Goal: Task Accomplishment & Management: Complete application form

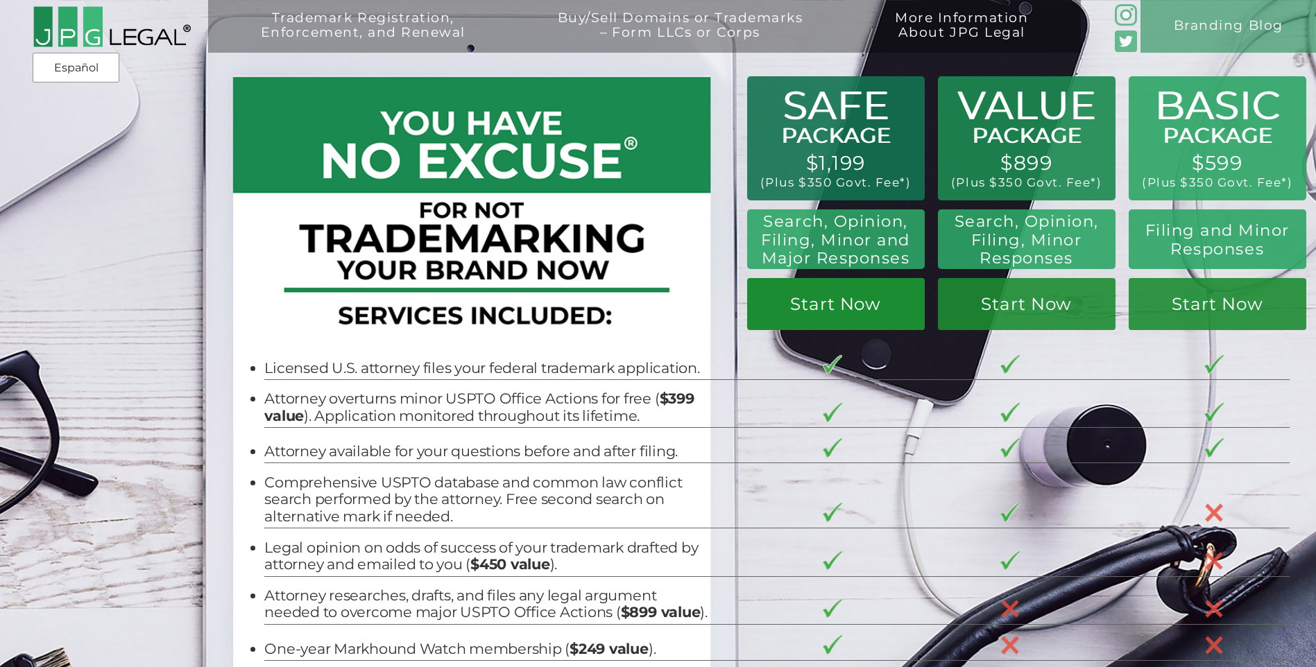
click at [938, 309] on link "Start Now" at bounding box center [1027, 304] width 178 height 52
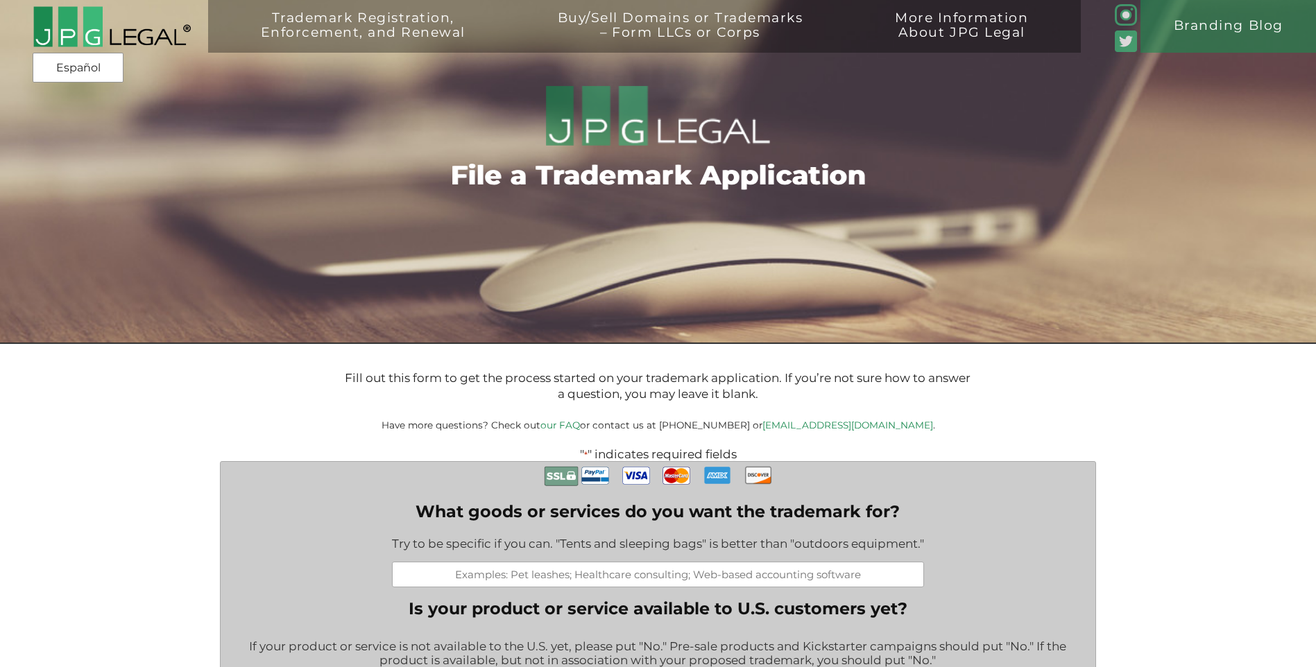
click at [608, 575] on input "What goods or services do you want the trademark for?" at bounding box center [658, 575] width 532 height 26
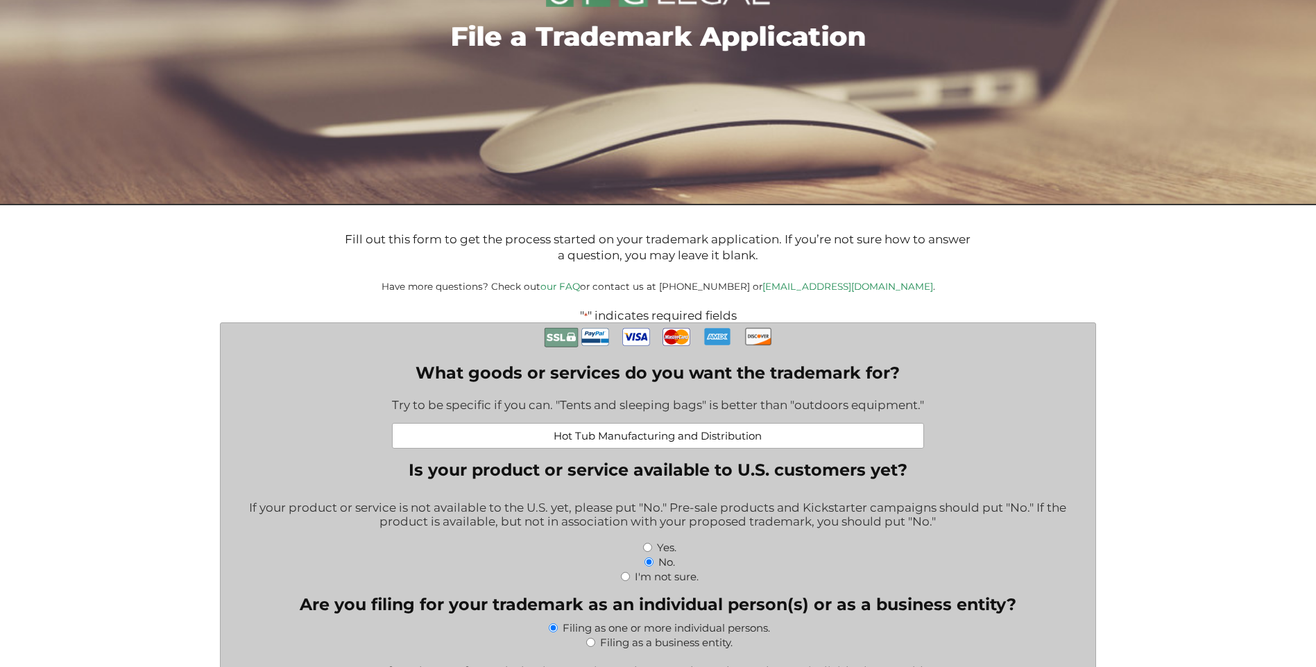
scroll to position [208, 0]
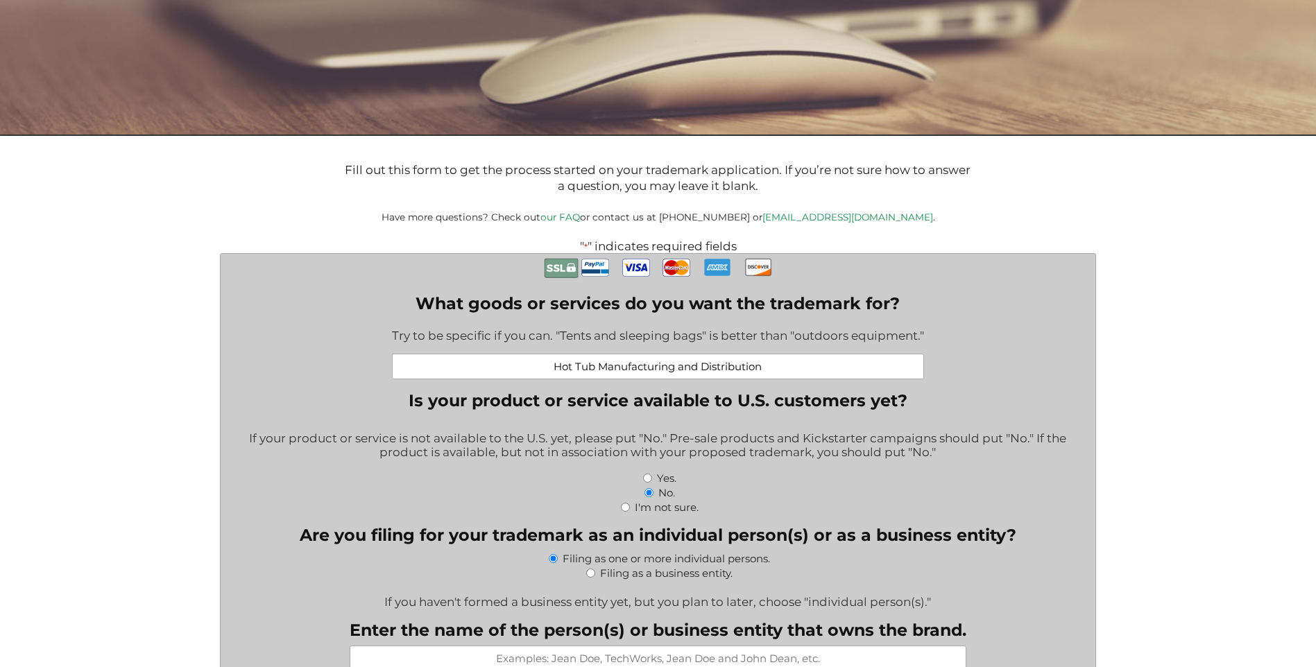
type input "Hot Tub Manufacturing and Distribution"
click at [647, 481] on input "Yes." at bounding box center [647, 478] width 9 height 9
radio input "true"
click at [591, 576] on input "Filing as a business entity." at bounding box center [590, 573] width 9 height 9
radio input "true"
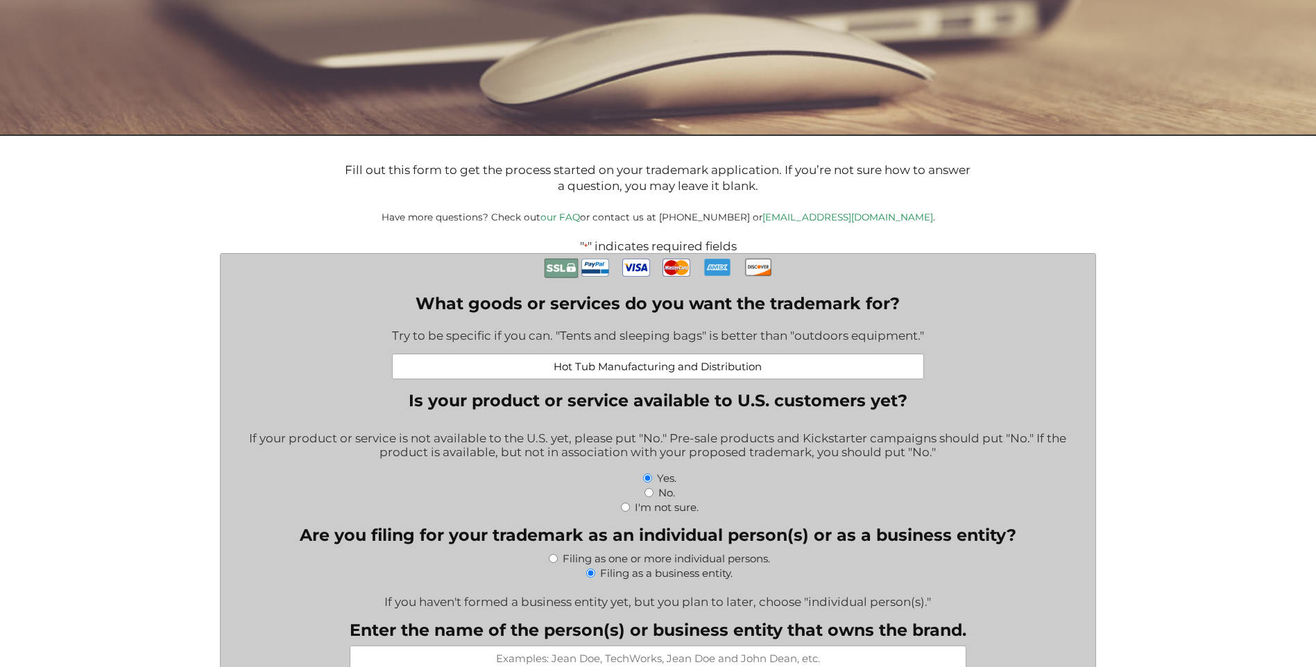
scroll to position [277, 0]
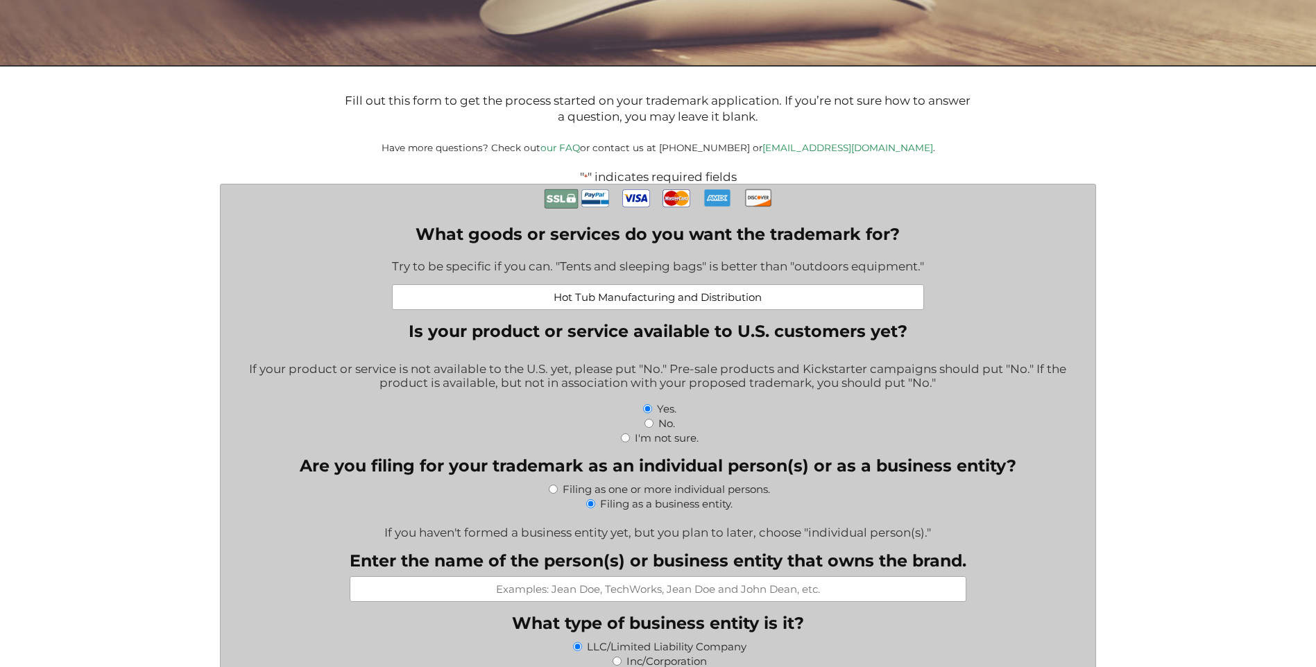
click at [684, 594] on input "Enter the name of the person(s) or business entity that owns the brand." at bounding box center [658, 589] width 617 height 26
click at [668, 587] on input "Enter the name of the person(s) or business entity that owns the brand." at bounding box center [658, 589] width 617 height 26
click at [773, 594] on input "Richard Hallett" at bounding box center [658, 589] width 617 height 26
drag, startPoint x: 817, startPoint y: 598, endPoint x: 604, endPoint y: 584, distance: 213.4
click at [599, 585] on input "Richard Hallett" at bounding box center [658, 589] width 617 height 26
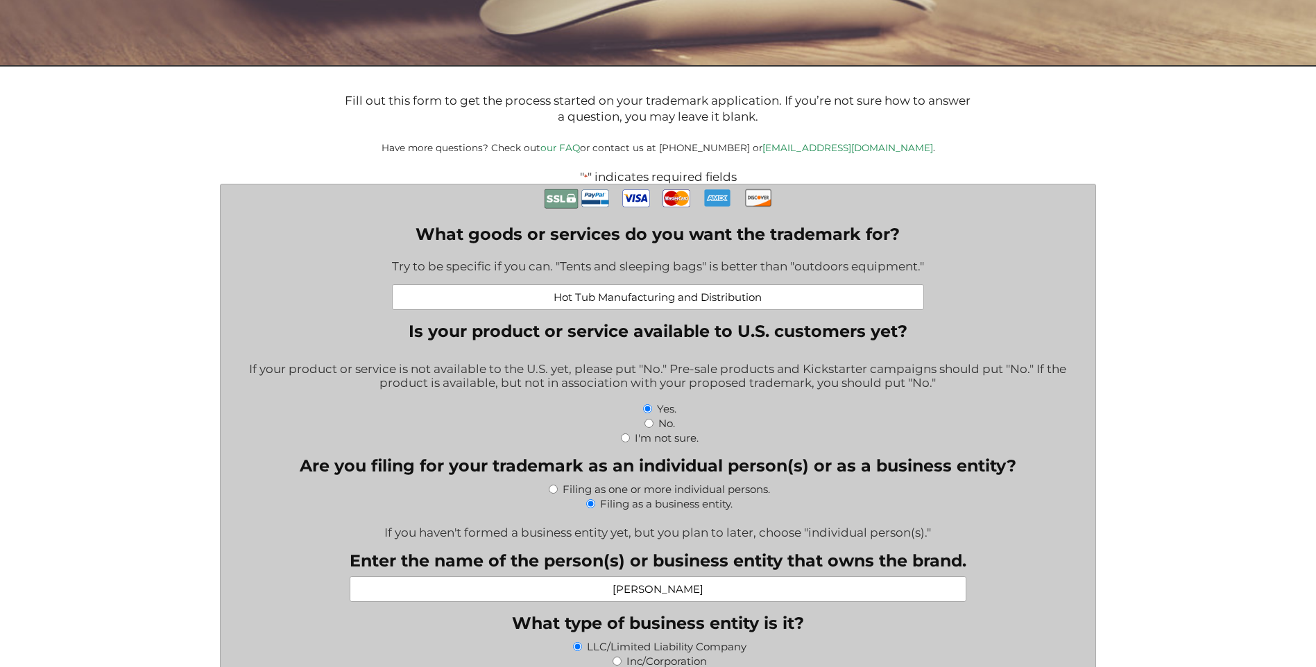
scroll to position [347, 0]
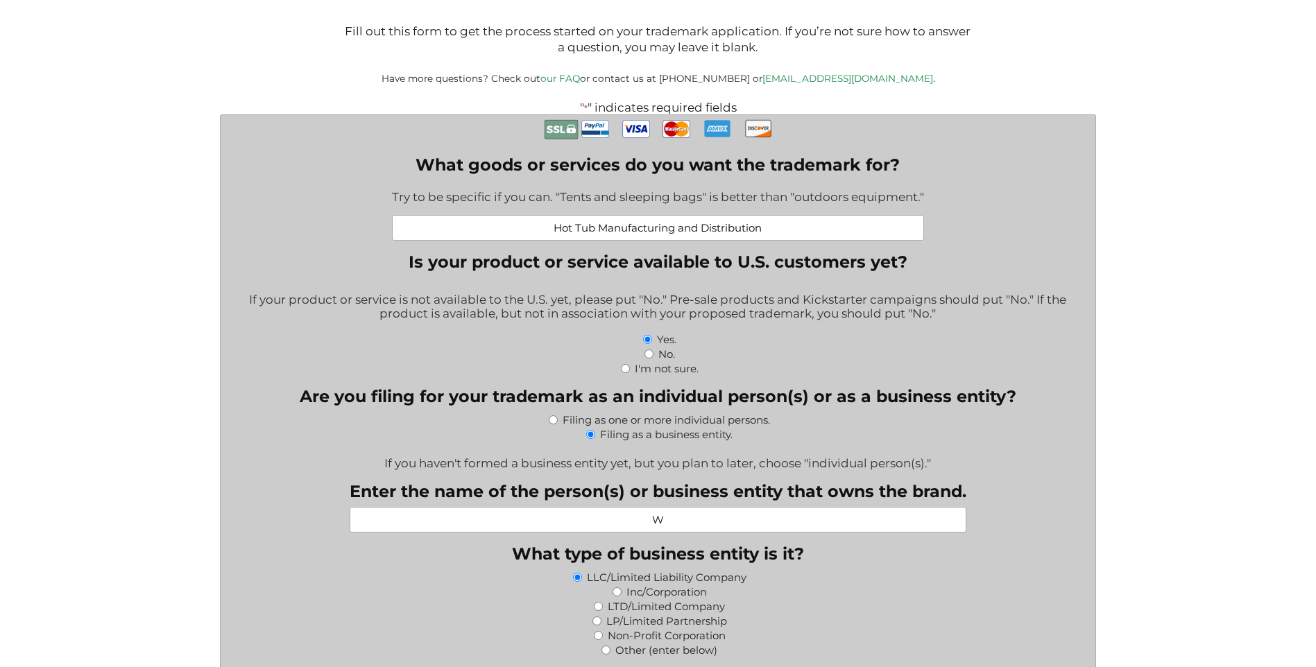
type input "Wind River Spas"
type input "2940 S. Galapago St"
type input "ENGLEWOOD"
type input "48009"
type input "rick@windriverspas.com"
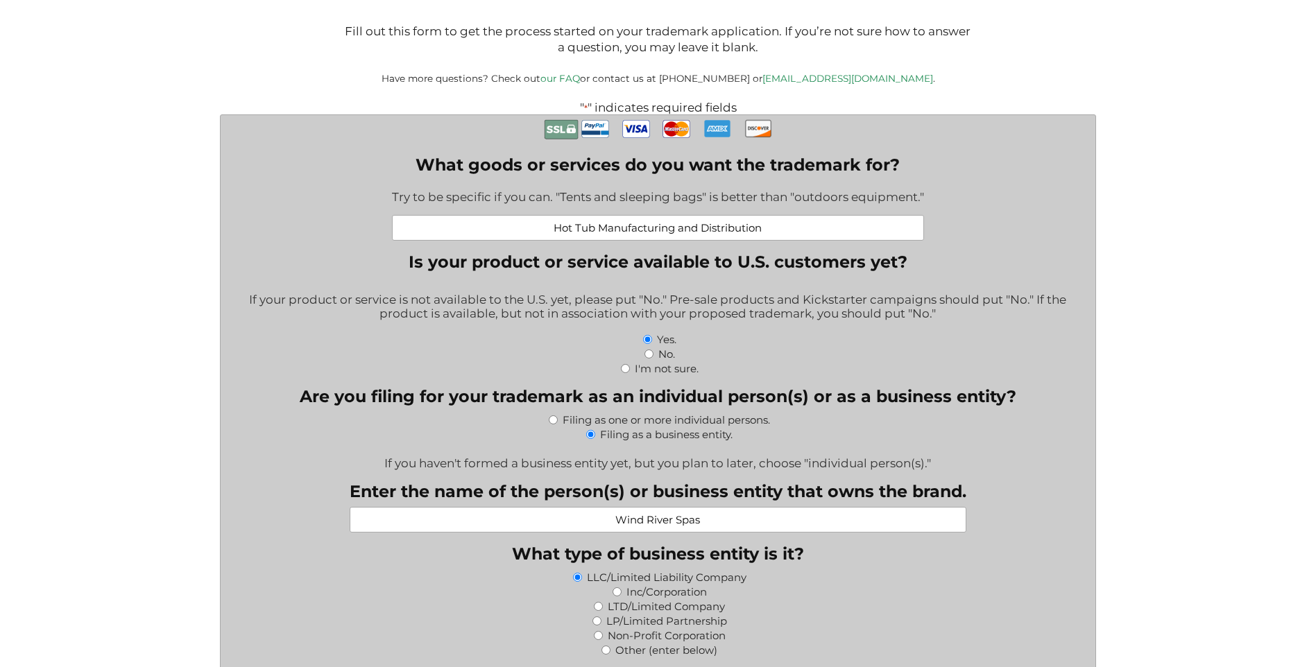
click at [941, 623] on div "LP/Limited Partnership" at bounding box center [658, 620] width 854 height 15
drag, startPoint x: 679, startPoint y: 522, endPoint x: 580, endPoint y: 524, distance: 98.5
click at [580, 524] on input "Wind River Spas" at bounding box center [658, 520] width 617 height 26
click at [982, 567] on fieldset "What type of business entity is it? LLC/Limited Liability Company Inc/Corporati…" at bounding box center [658, 600] width 854 height 113
click at [814, 525] on input "Spa Exchange" at bounding box center [658, 520] width 617 height 26
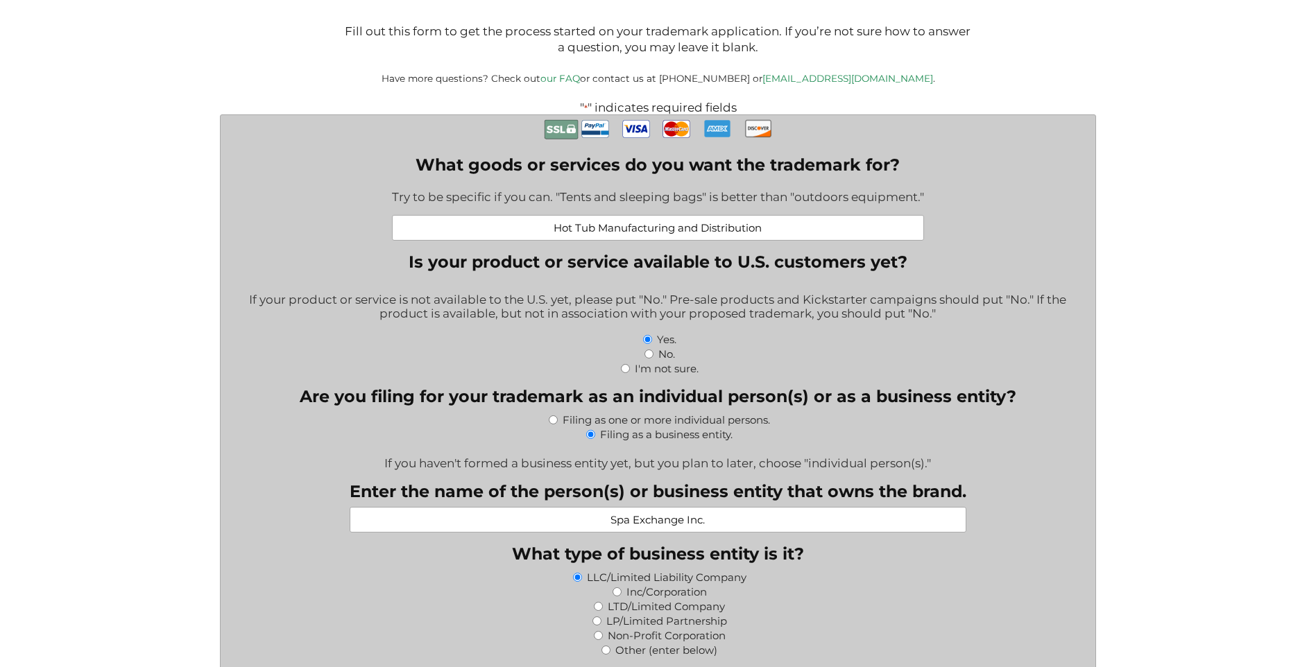
scroll to position [416, 0]
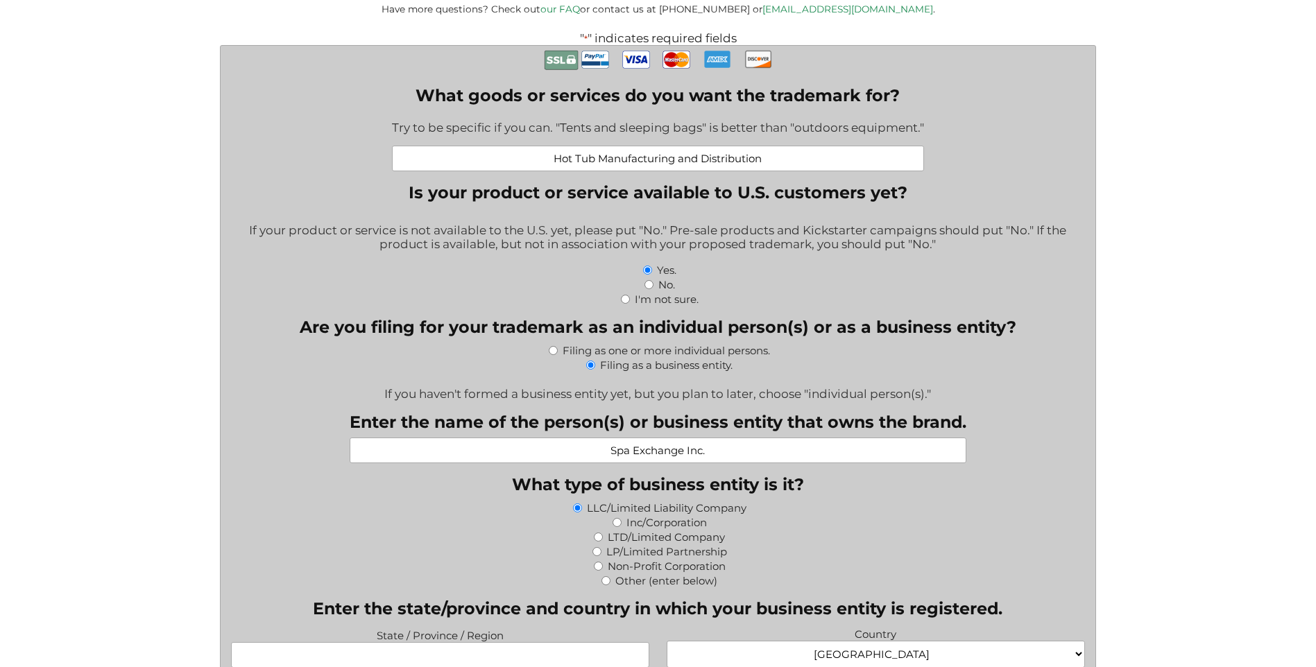
type input "Spa Exchange Inc."
click at [617, 524] on input "Inc/Corporation" at bounding box center [616, 522] width 9 height 9
radio input "true"
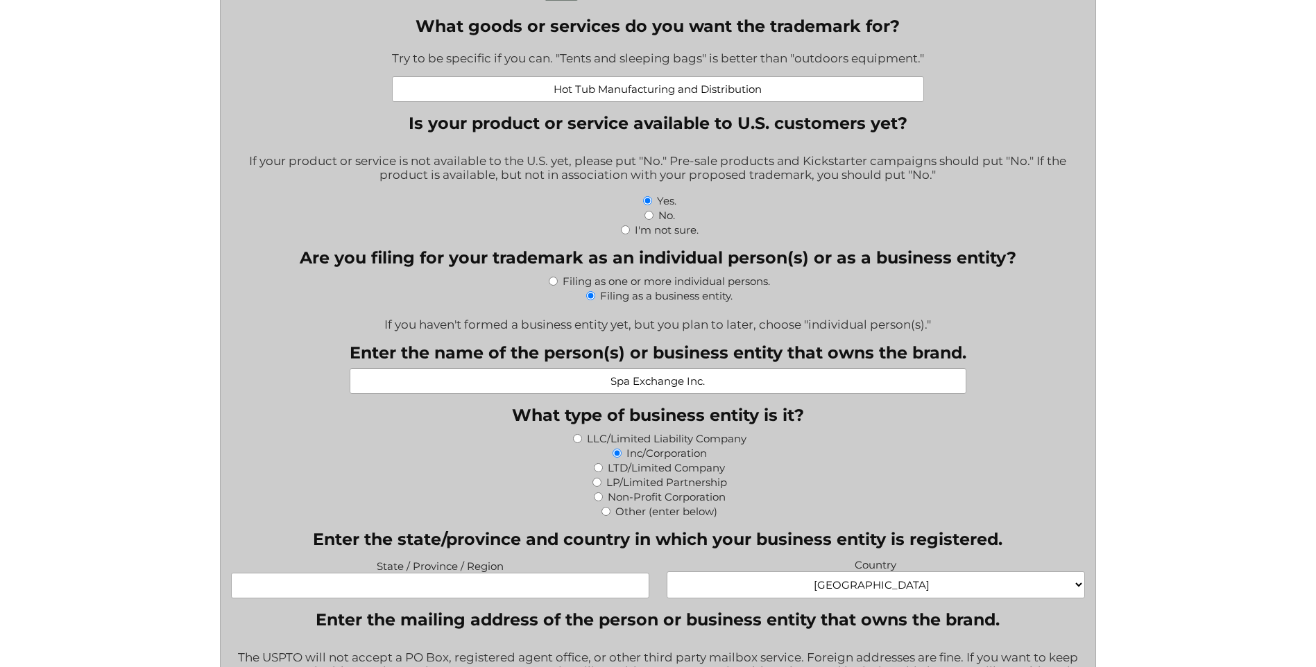
click at [457, 585] on input "State / Province / Region" at bounding box center [440, 586] width 418 height 26
click at [448, 587] on input "State / Province / Region" at bounding box center [440, 586] width 418 height 26
type input "COLORADO"
click at [522, 501] on div "Non-Profit Corporation" at bounding box center [658, 496] width 854 height 15
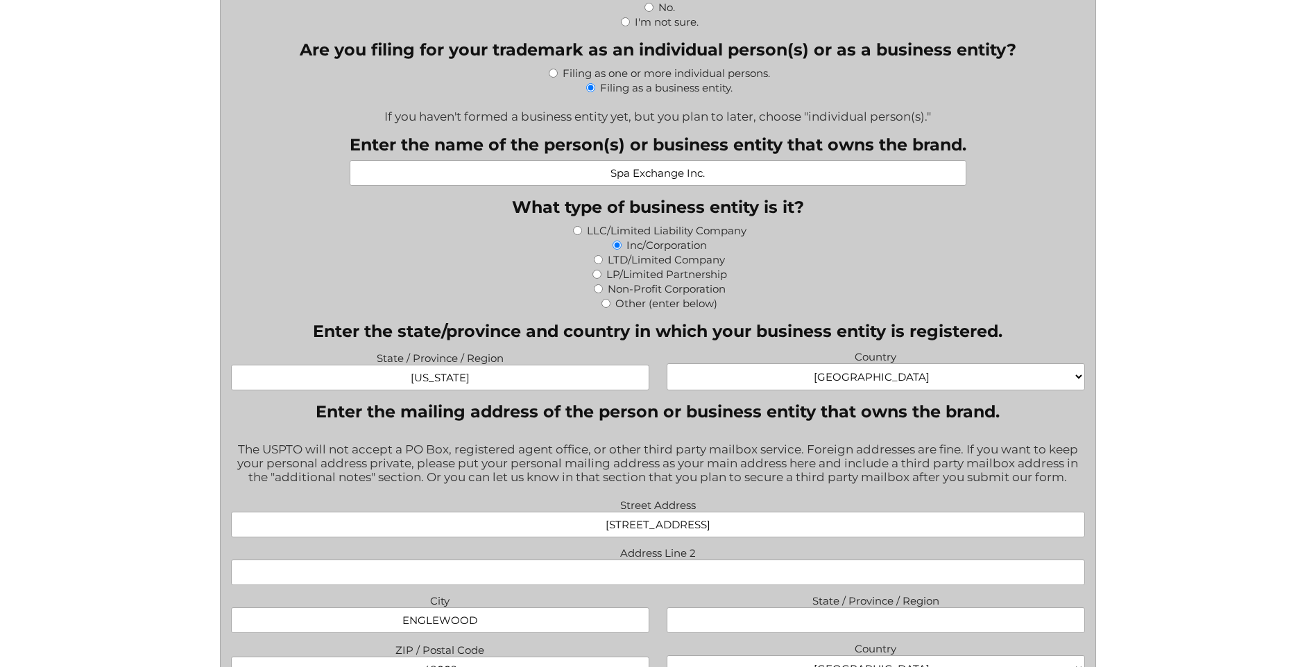
scroll to position [832, 0]
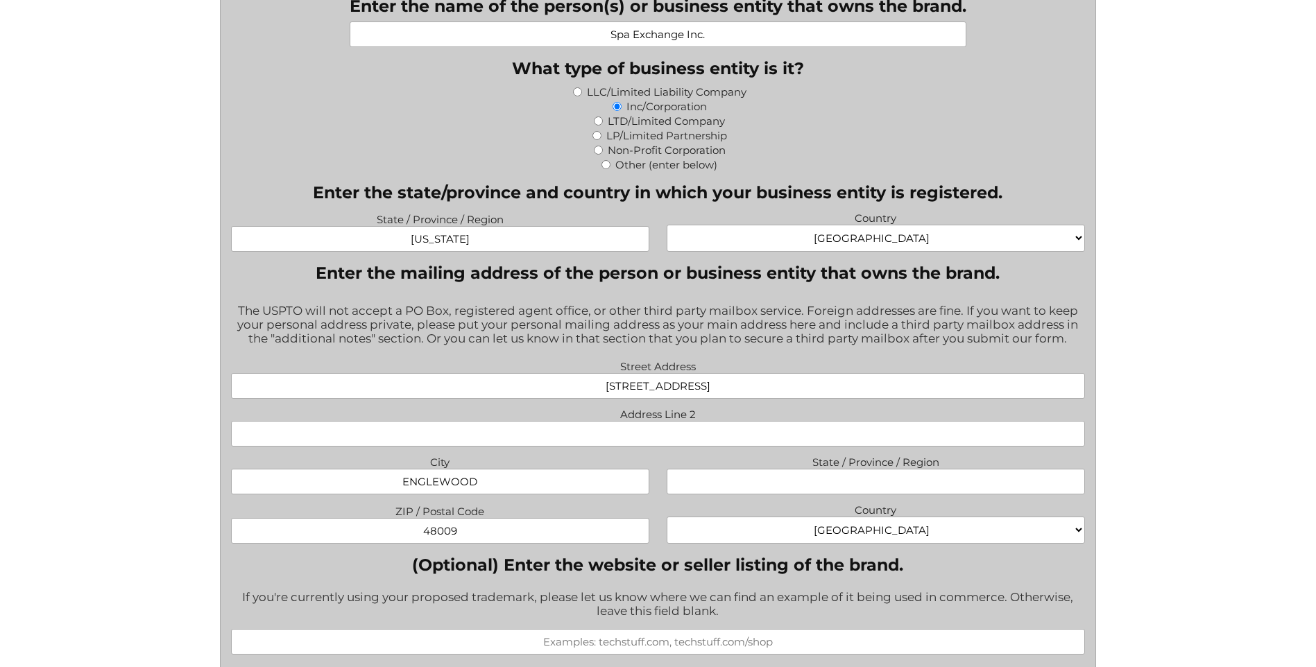
click at [838, 483] on input "State / Province / Region" at bounding box center [875, 482] width 418 height 26
type input "CO"
drag, startPoint x: 480, startPoint y: 535, endPoint x: 400, endPoint y: 526, distance: 80.2
click at [400, 526] on input "48009" at bounding box center [440, 531] width 418 height 26
type input "80110"
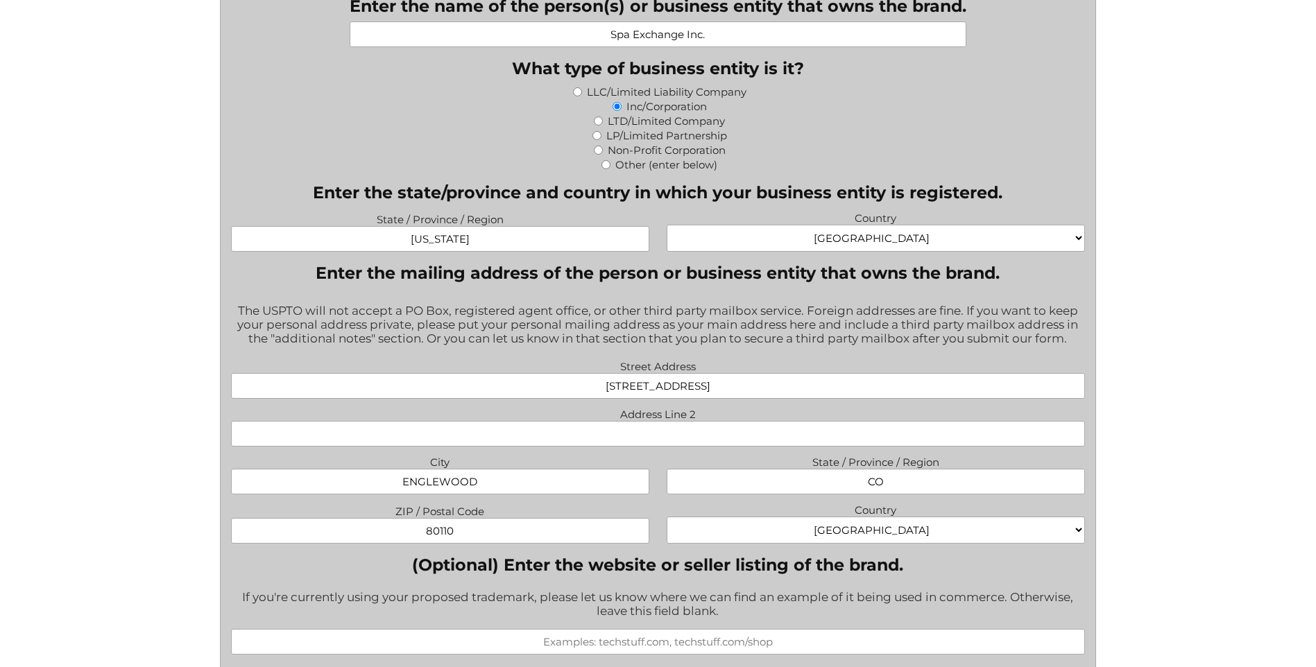
click at [581, 507] on label "ZIP / Postal Code" at bounding box center [440, 509] width 418 height 17
click at [581, 518] on input "80110" at bounding box center [440, 531] width 418 height 26
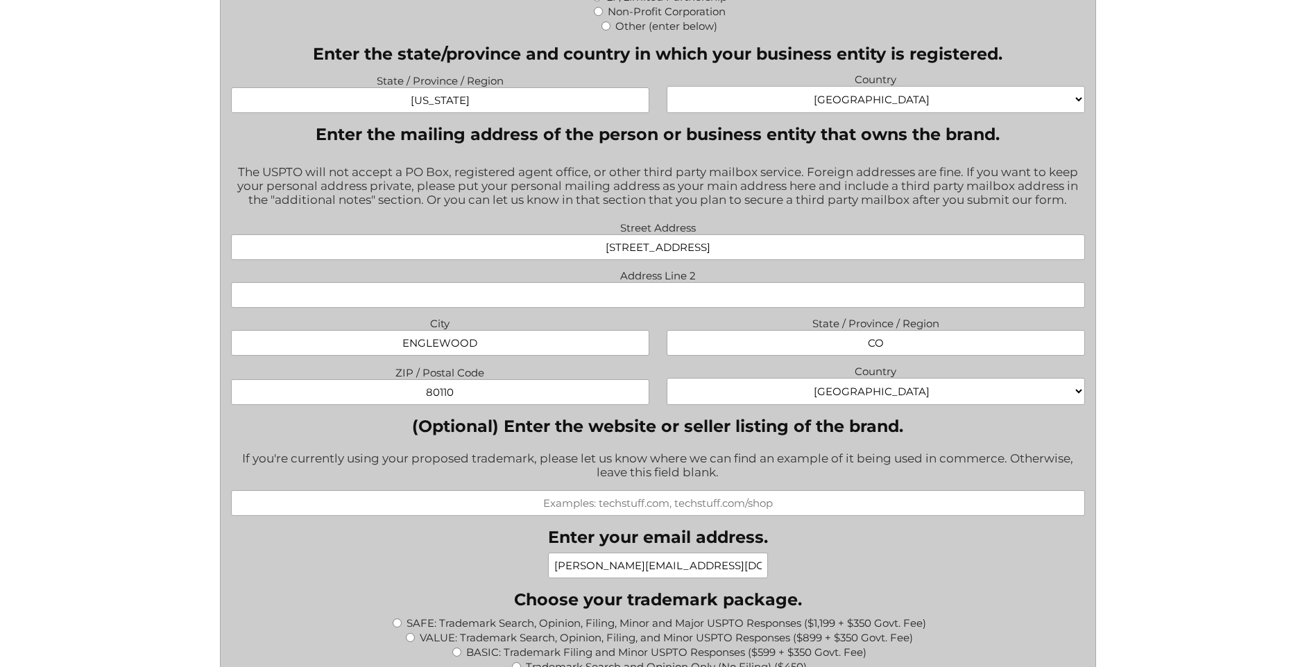
click at [705, 505] on input "(Optional) Enter the website or seller listing of the brand." at bounding box center [658, 503] width 854 height 26
type input "windriverspas.com"
click at [876, 537] on div "What goods or services do you want the trademark for? Try to be specific if you…" at bounding box center [658, 627] width 854 height 2272
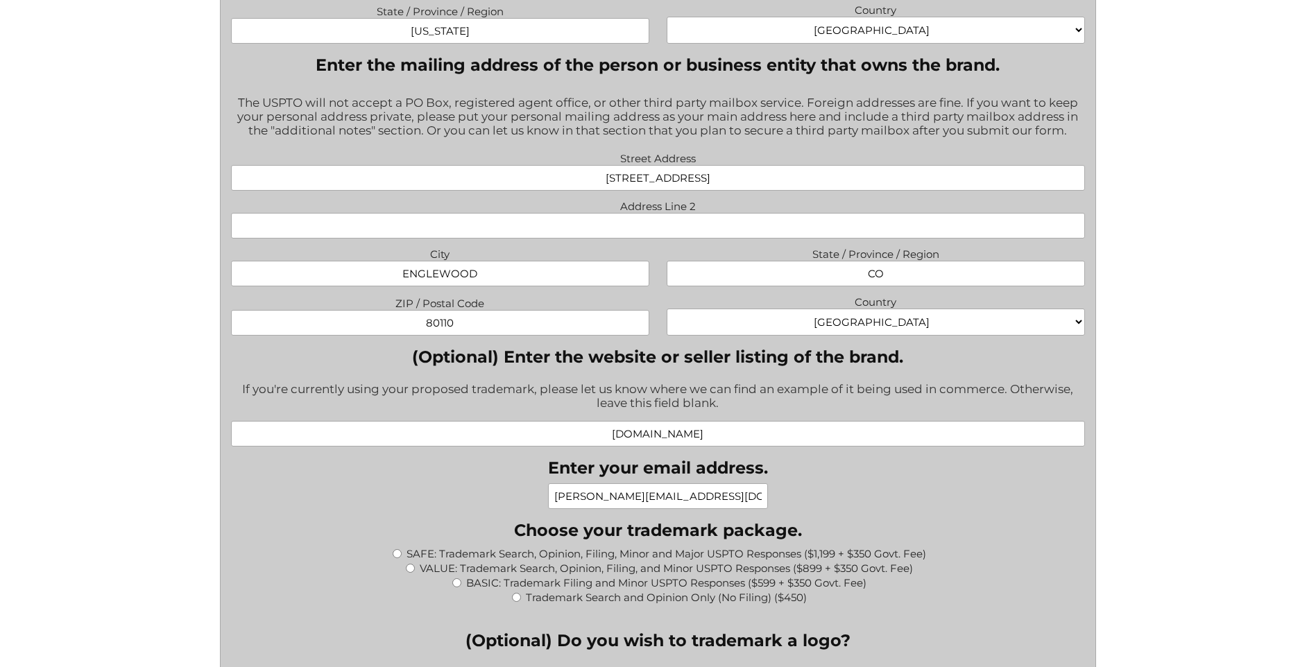
scroll to position [1110, 0]
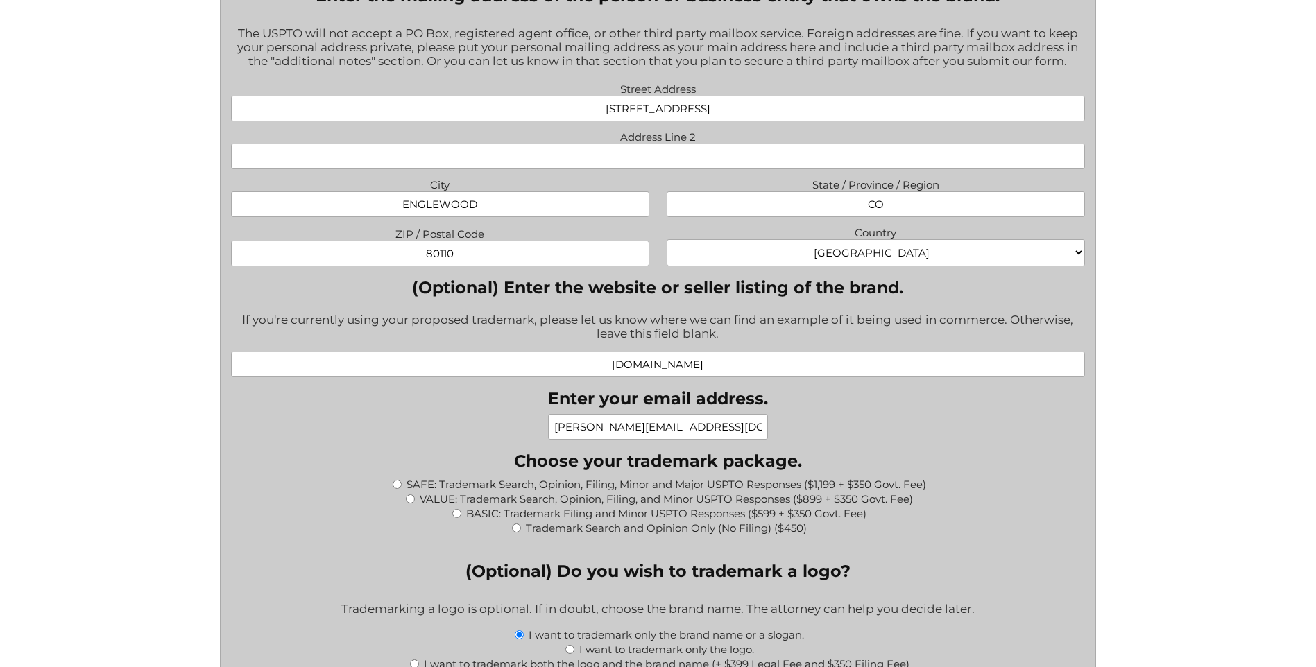
click at [397, 486] on input "SAFE: Trademark Search, Opinion, Filing, Minor and Major USPTO Responses ($1,19…" at bounding box center [397, 484] width 9 height 9
radio input "true"
type input "$1,549.00"
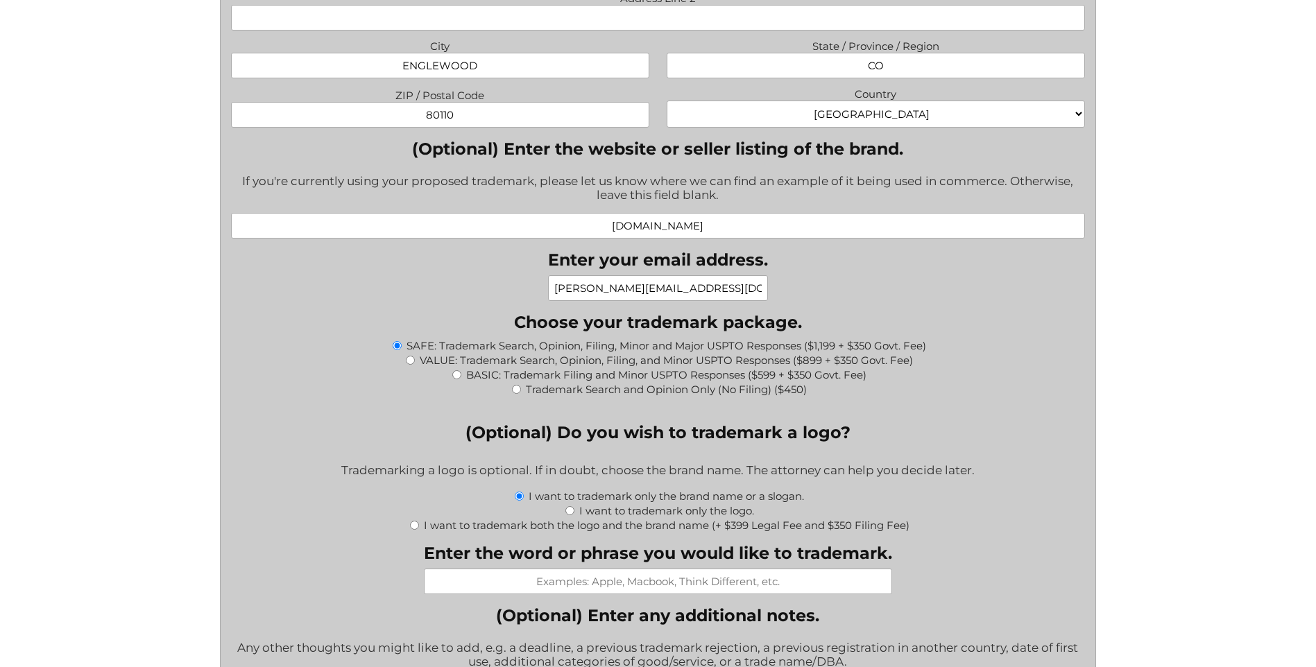
scroll to position [1318, 0]
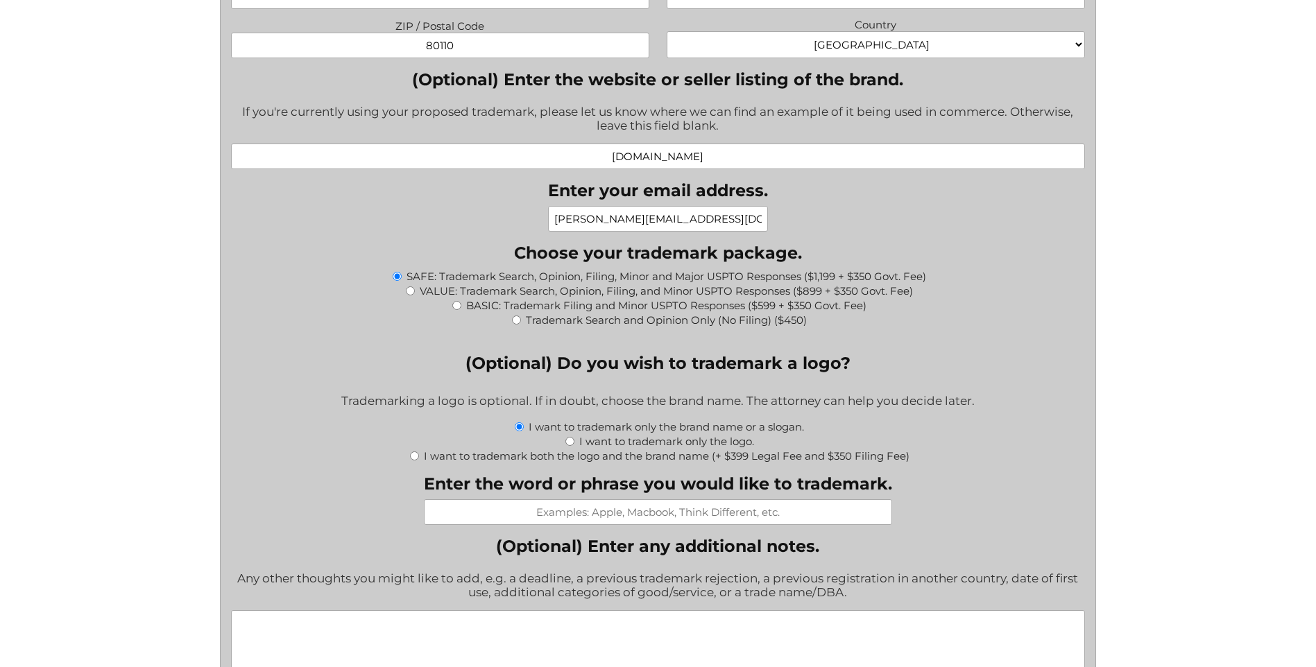
click at [656, 518] on input "Enter the word or phrase you would like to trademark." at bounding box center [658, 512] width 468 height 26
type input "Wind River Spas"
click at [764, 458] on label "I want to trademark both the logo and the brand name (+ $399 Legal Fee and $350…" at bounding box center [666, 455] width 485 height 13
click at [419, 458] on input "I want to trademark both the logo and the brand name (+ $399 Legal Fee and $350…" at bounding box center [414, 455] width 9 height 9
radio input "true"
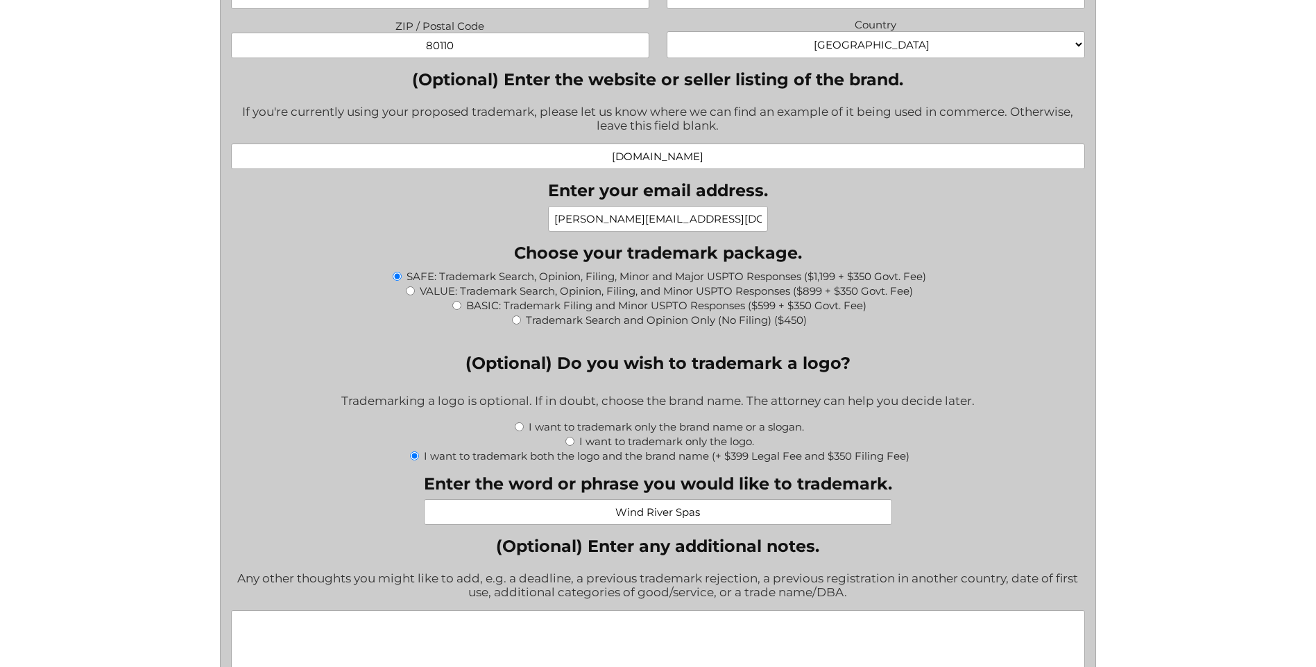
type input "$2,298.00"
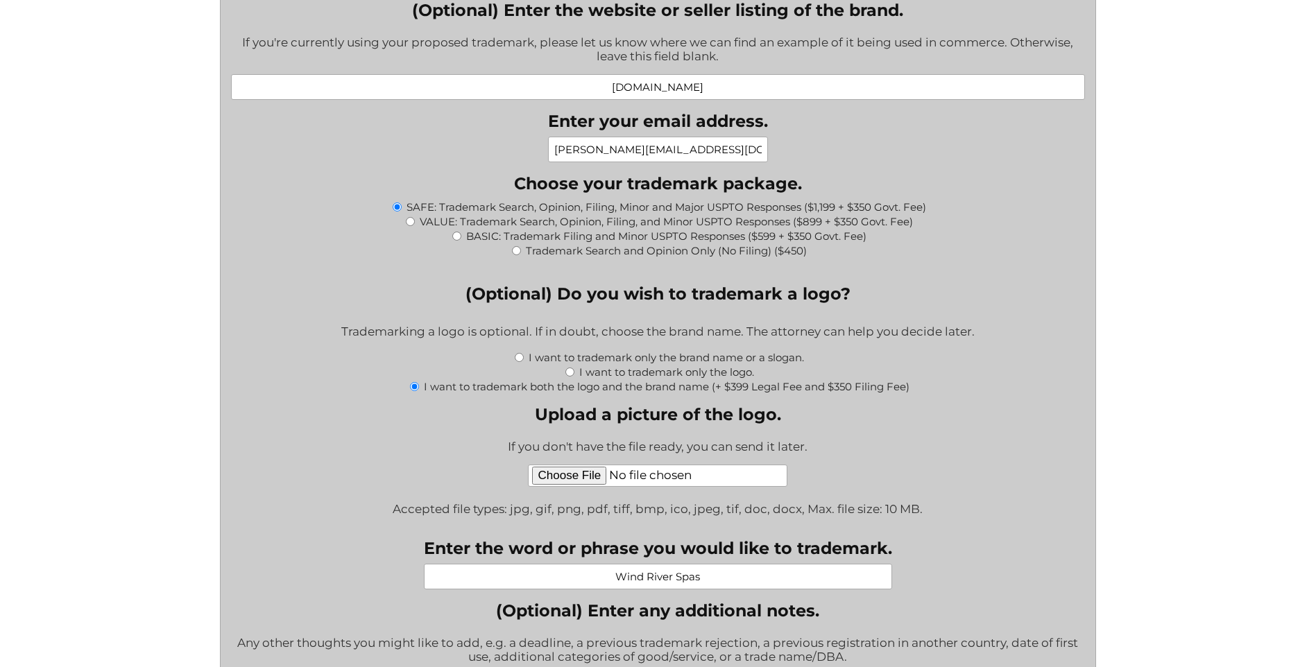
scroll to position [1456, 0]
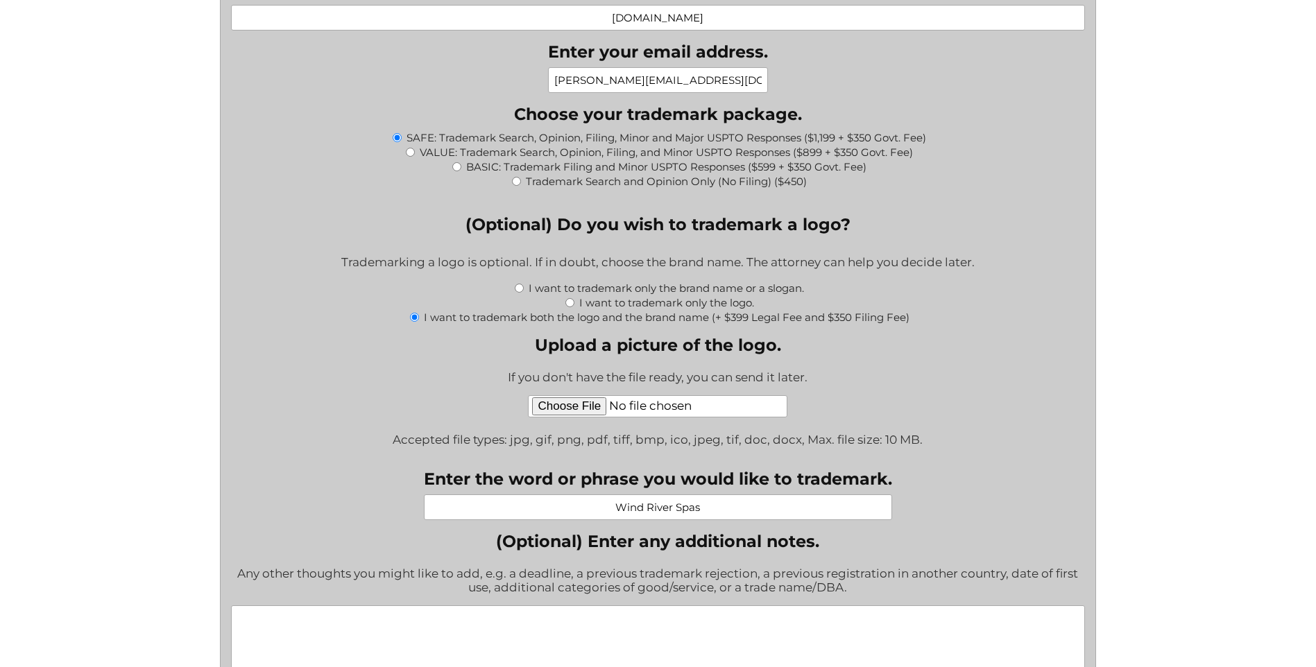
click at [583, 408] on input "Upload a picture of the logo." at bounding box center [657, 406] width 259 height 22
click at [560, 405] on input "Upload a picture of the logo." at bounding box center [657, 406] width 259 height 22
type input "C:\fakepath\WindRiverSpas_Brand_Guidelines.pdf"
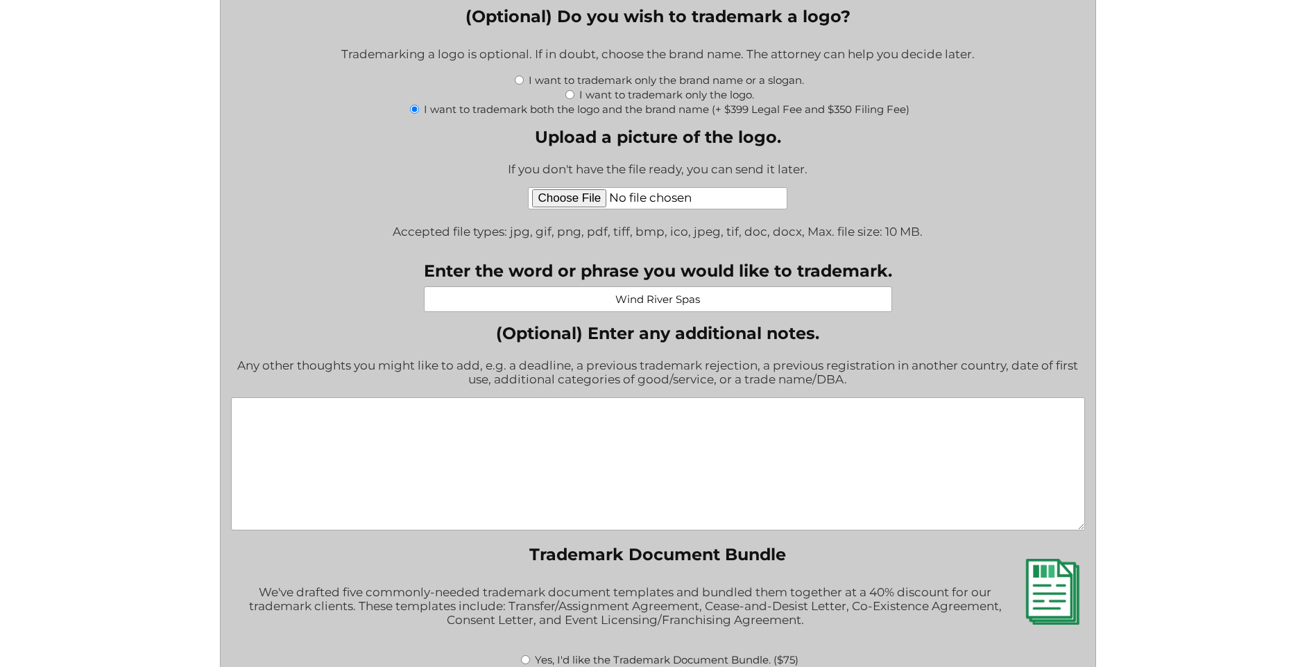
scroll to position [1942, 0]
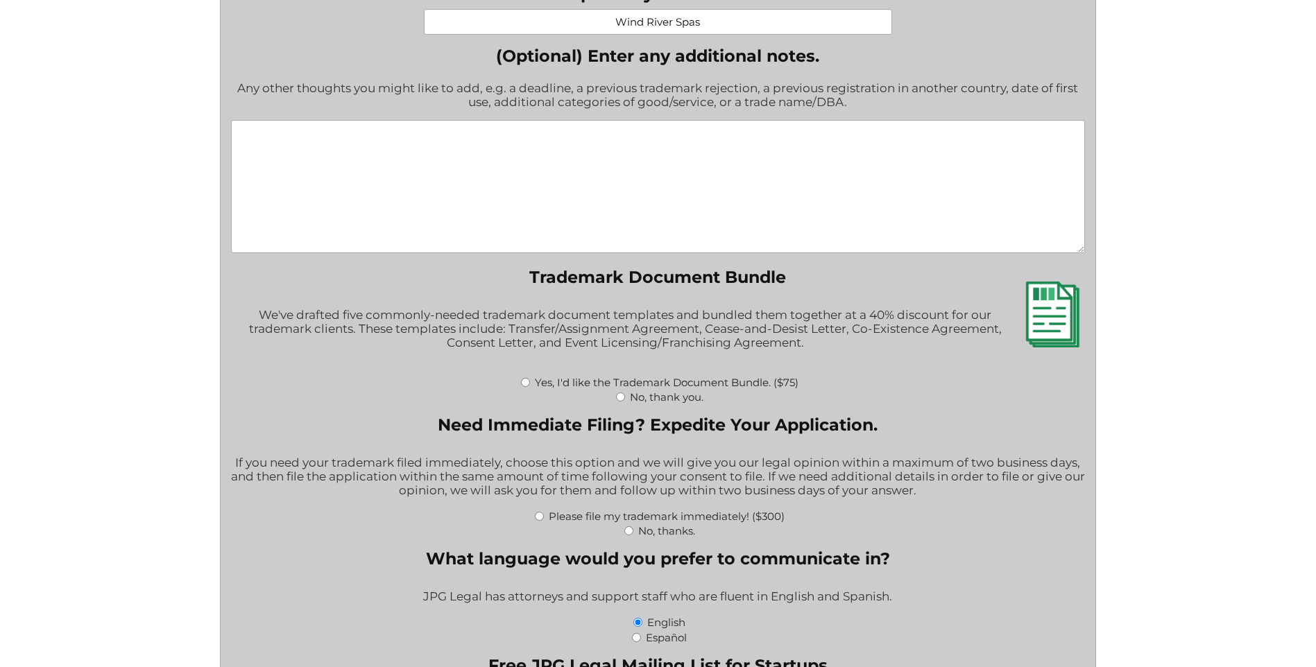
click at [629, 535] on input "No, thanks." at bounding box center [628, 530] width 9 height 9
radio input "true"
click at [523, 387] on input "Yes, I'd like the Trademark Document Bundle. ($75)" at bounding box center [525, 382] width 9 height 9
radio input "true"
type input "$2,373.00"
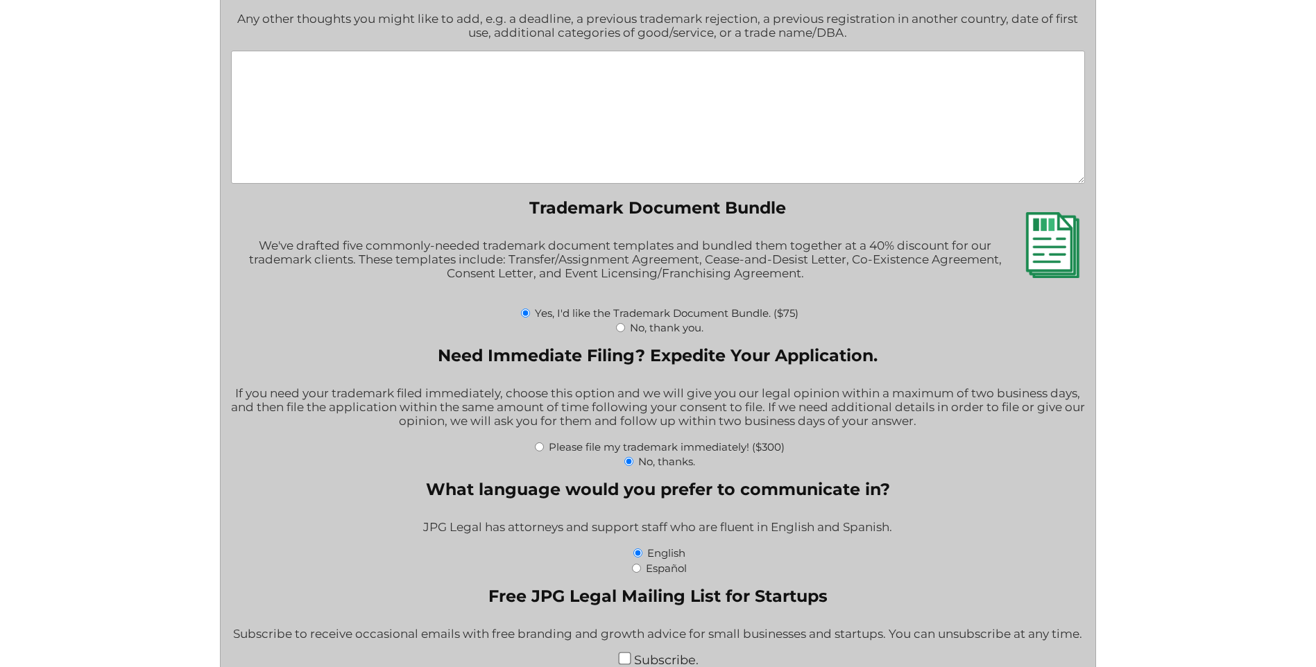
scroll to position [2150, 0]
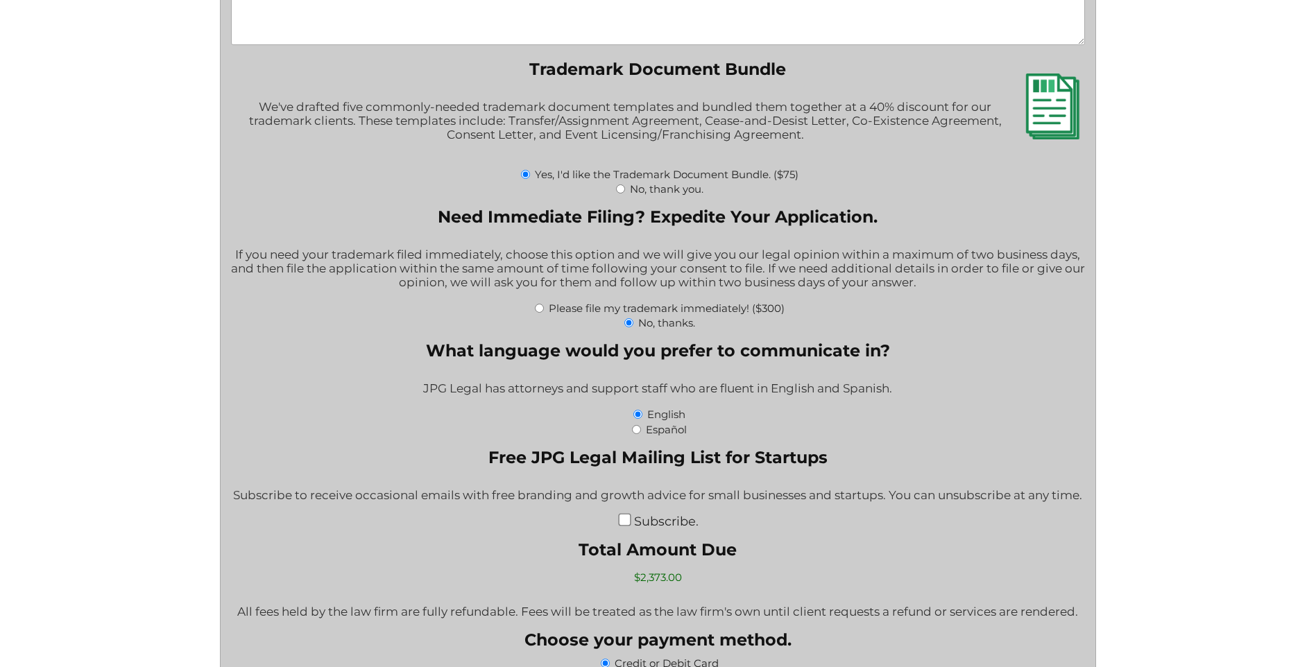
click at [630, 524] on input "Subscribe." at bounding box center [624, 519] width 12 height 12
checkbox input "true"
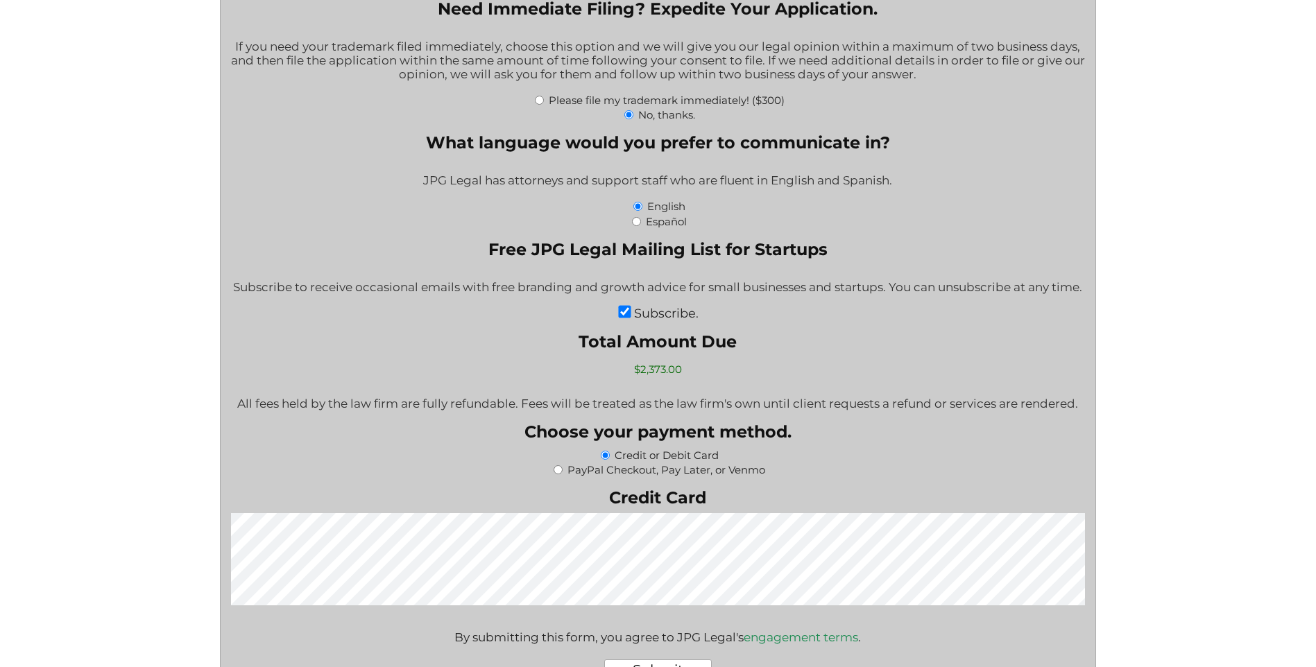
scroll to position [2497, 0]
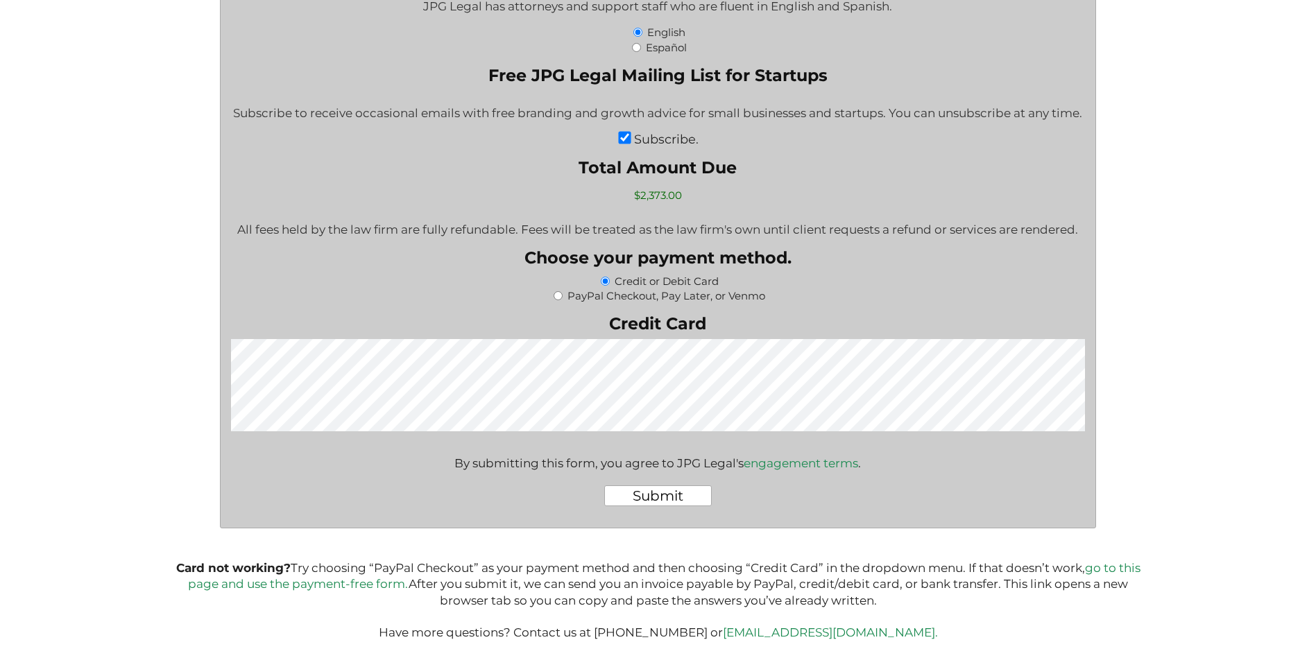
click at [671, 496] on input "Submit" at bounding box center [657, 495] width 107 height 21
